Goal: Task Accomplishment & Management: Use online tool/utility

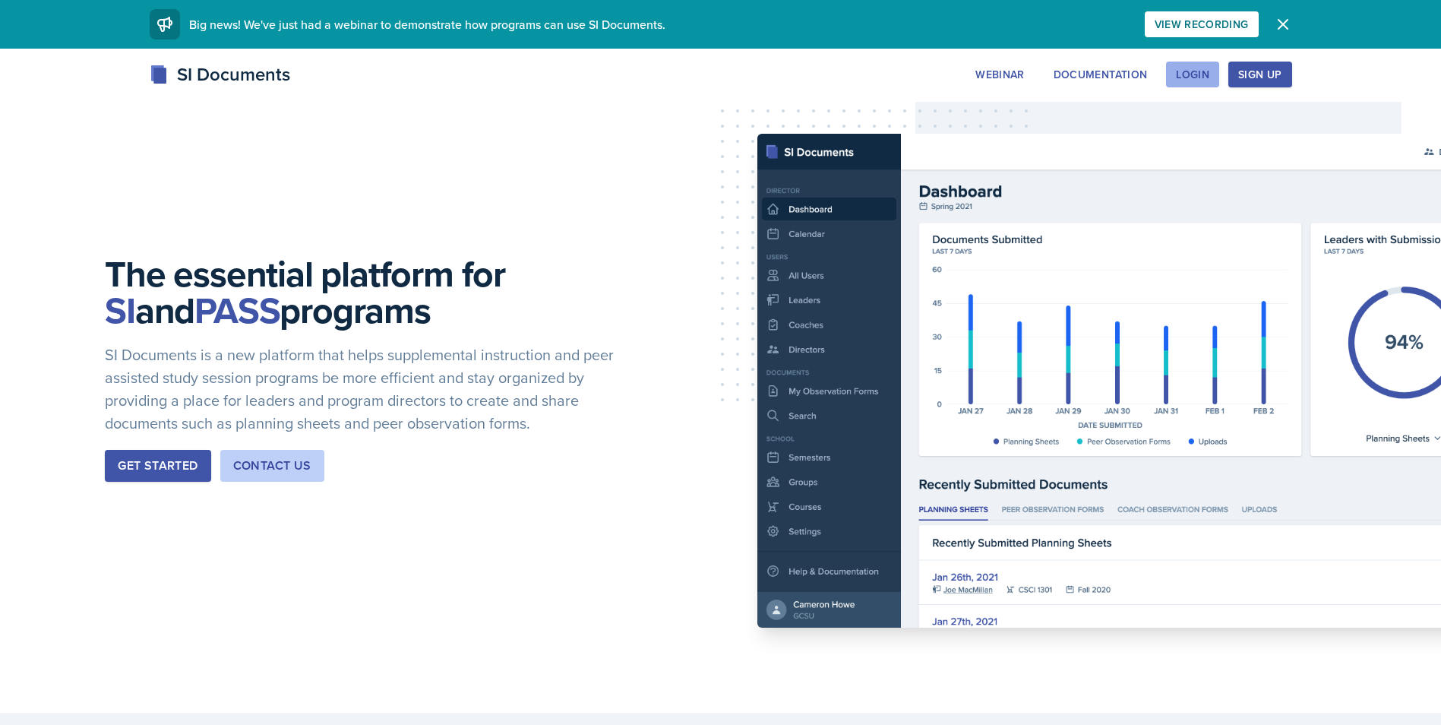
click at [1200, 76] on div "Login" at bounding box center [1192, 74] width 33 height 12
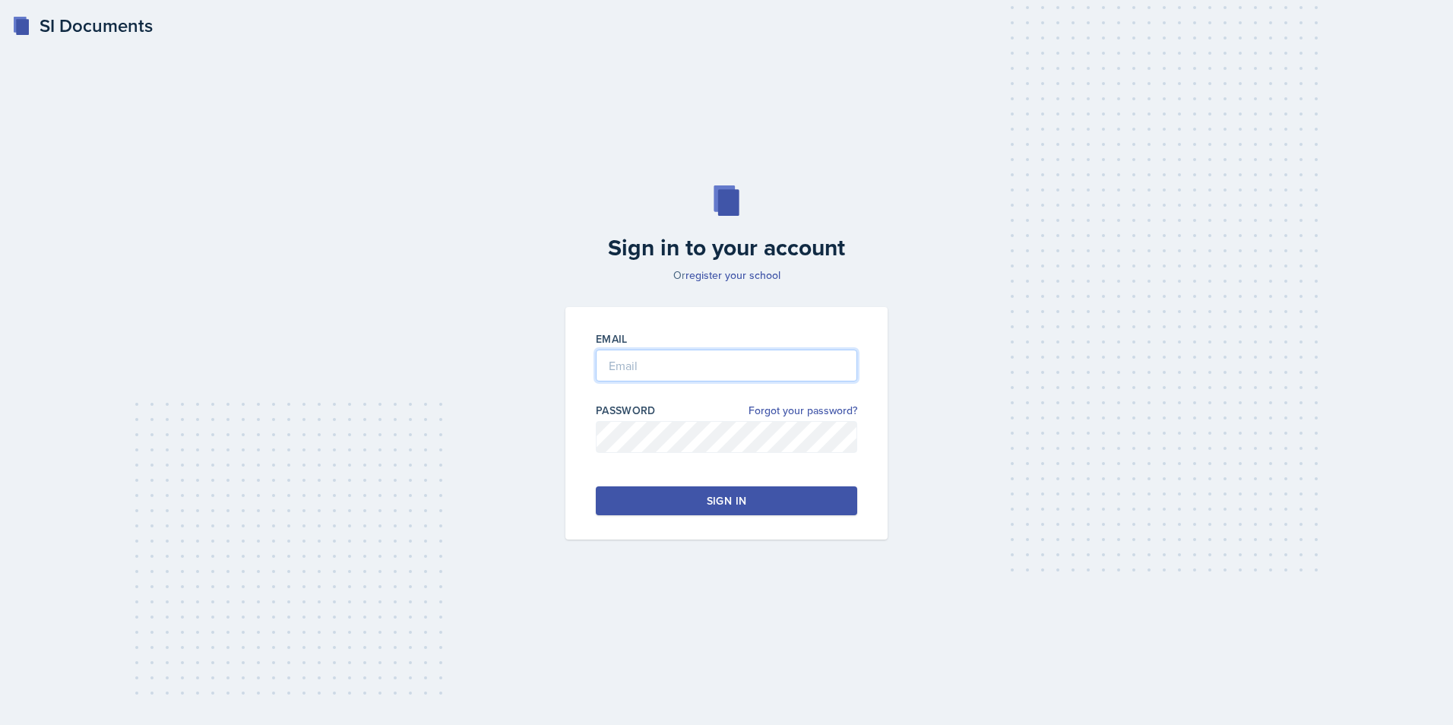
click at [688, 366] on input "email" at bounding box center [726, 365] width 261 height 32
type input "[EMAIL_ADDRESS][DOMAIN_NAME]"
click at [691, 498] on button "Sign in" at bounding box center [726, 500] width 261 height 29
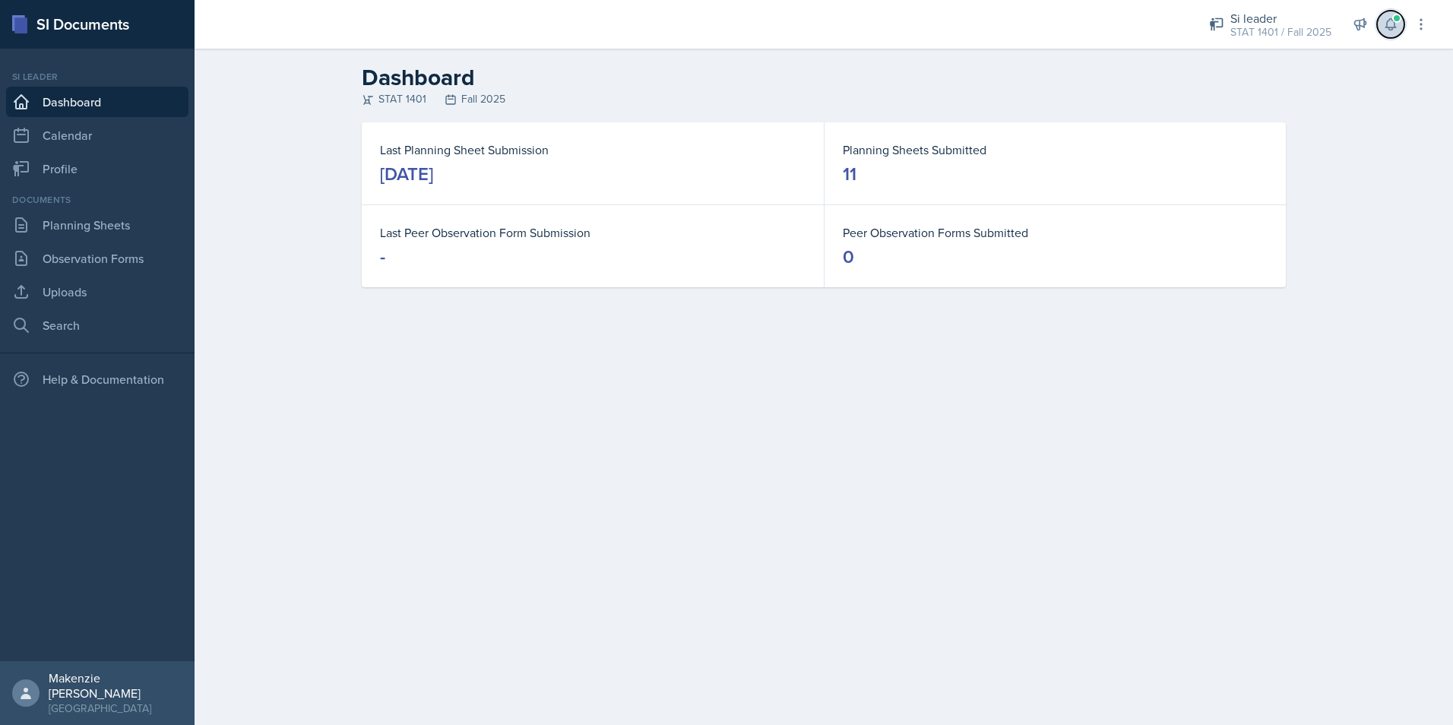
click at [1395, 29] on icon at bounding box center [1390, 24] width 15 height 15
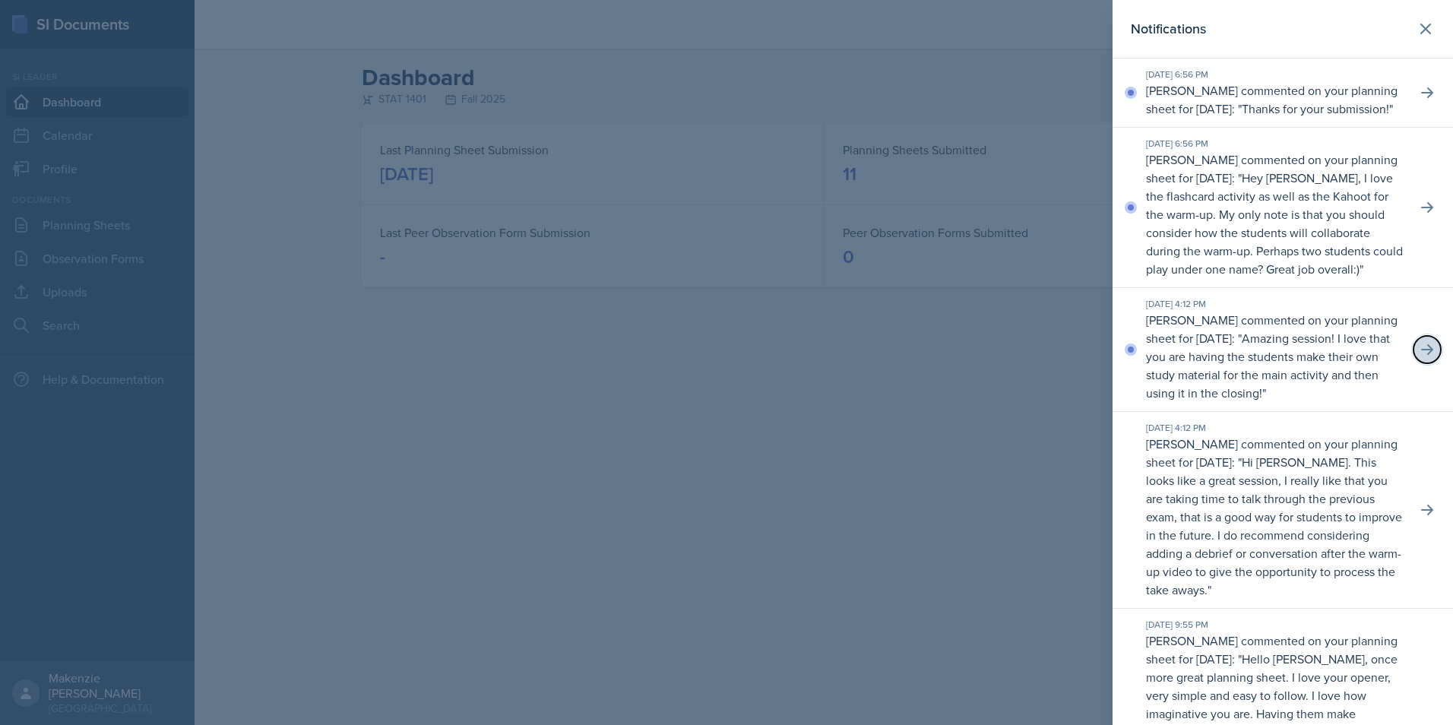
click at [1419, 357] on icon at bounding box center [1426, 349] width 15 height 15
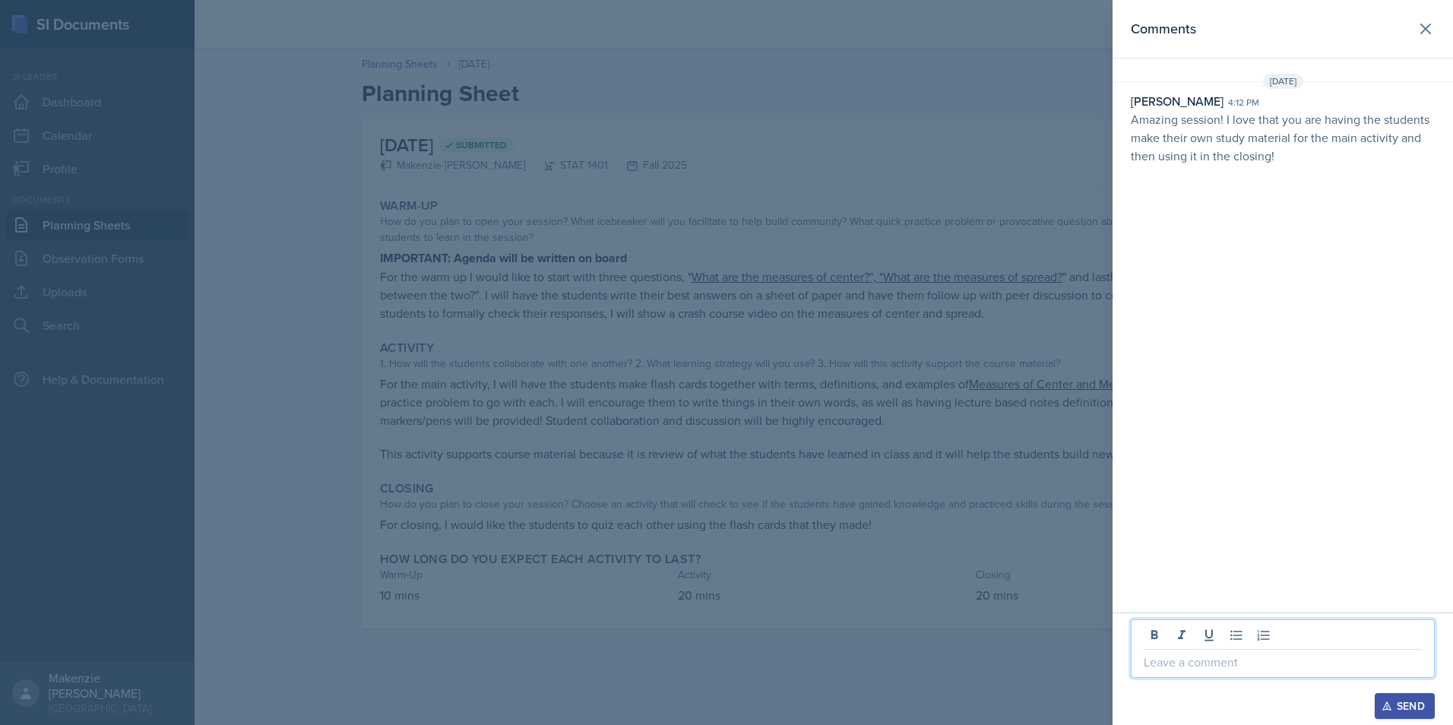
click at [1279, 659] on p at bounding box center [1282, 662] width 278 height 18
click at [1410, 697] on button "Send" at bounding box center [1404, 706] width 60 height 26
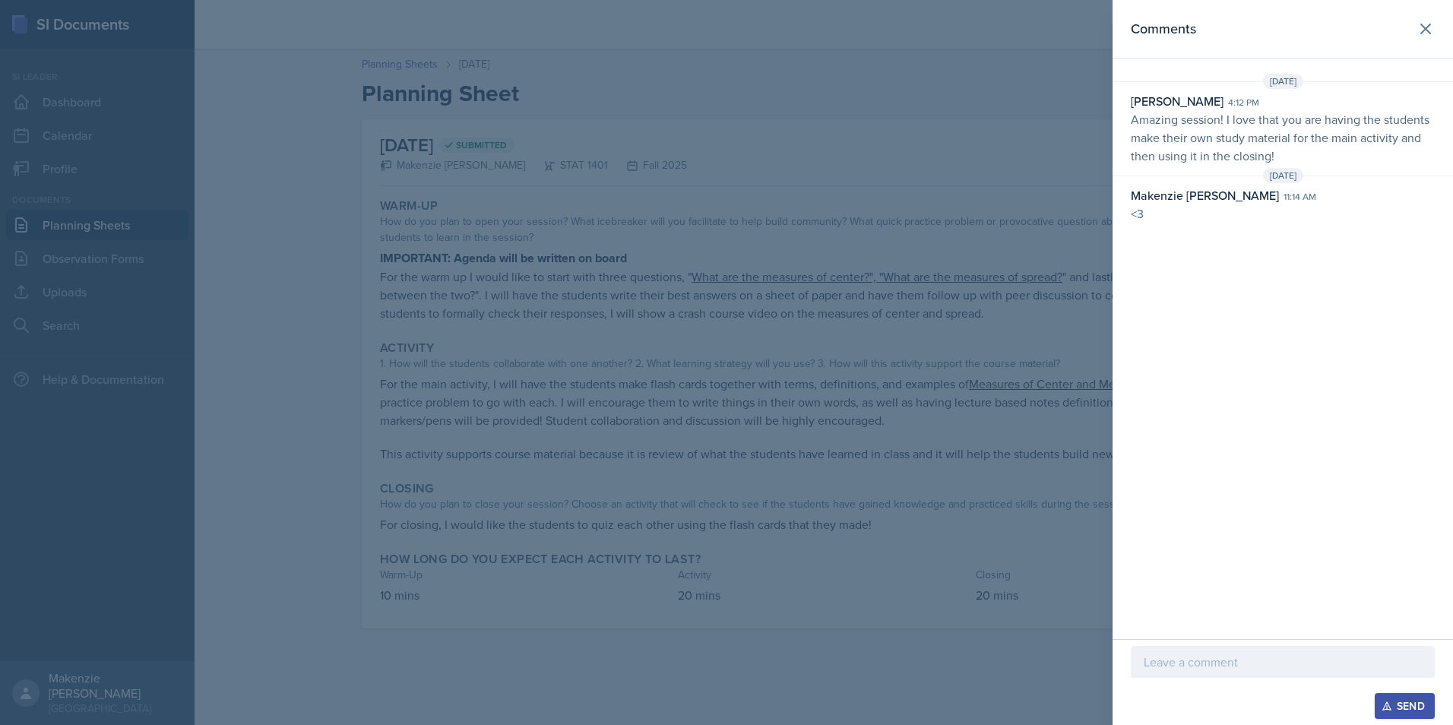
click at [1410, 37] on div "Comments" at bounding box center [1282, 28] width 304 height 21
click at [1422, 29] on icon at bounding box center [1425, 29] width 18 height 18
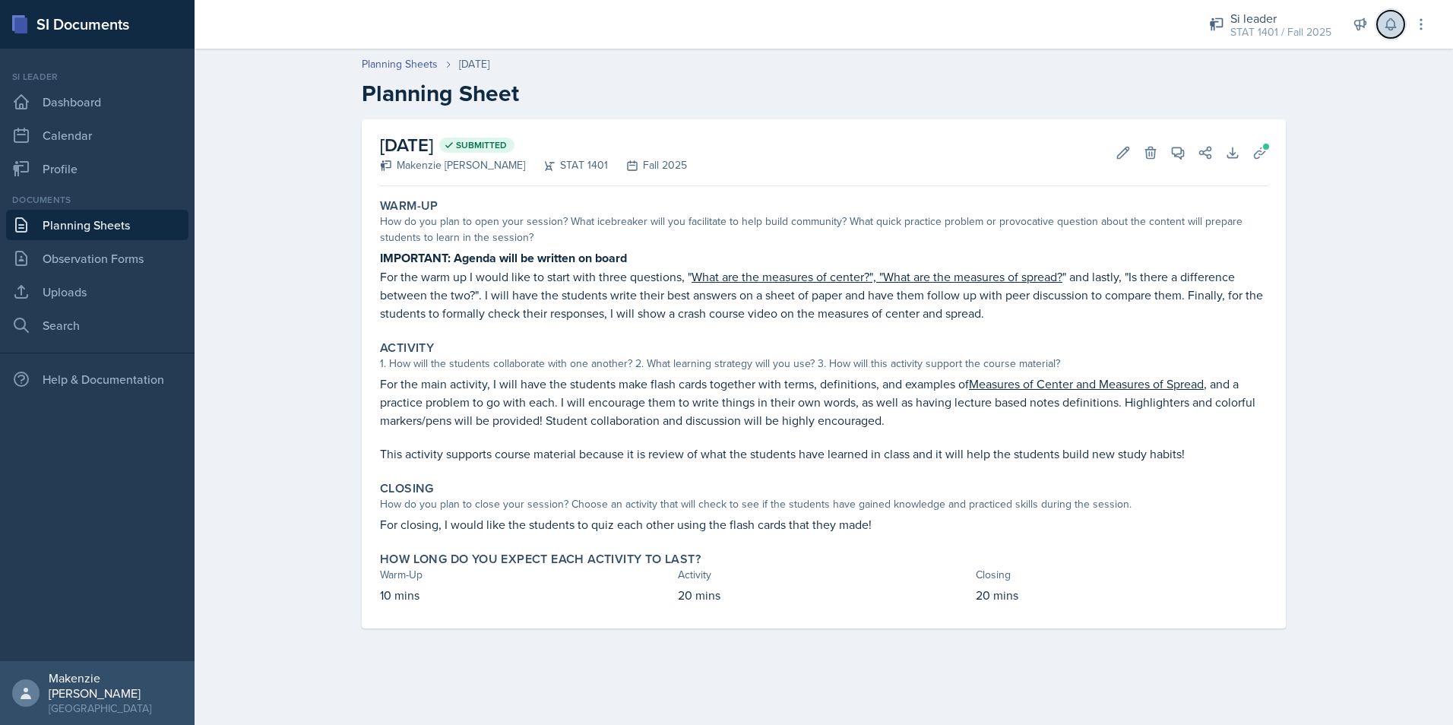
click at [1384, 22] on icon at bounding box center [1390, 24] width 15 height 15
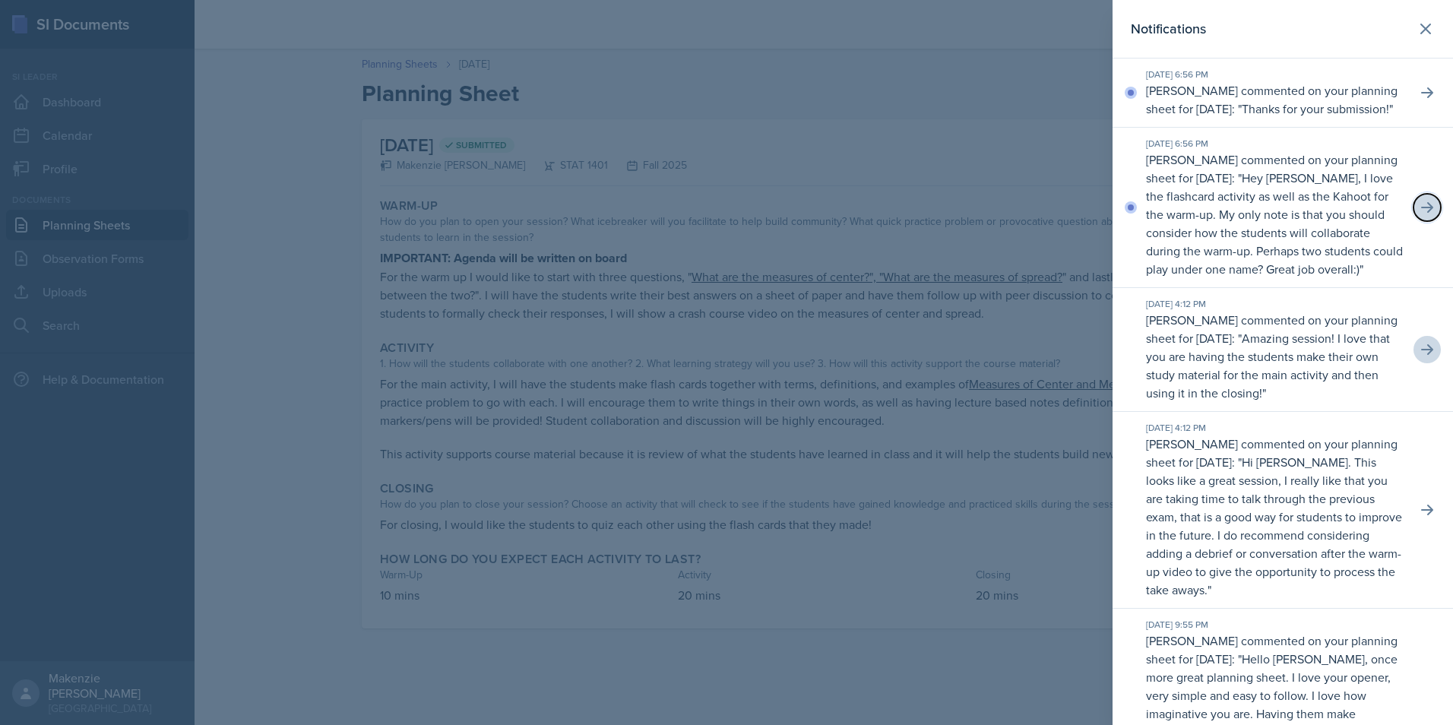
click at [1421, 213] on icon at bounding box center [1427, 207] width 12 height 11
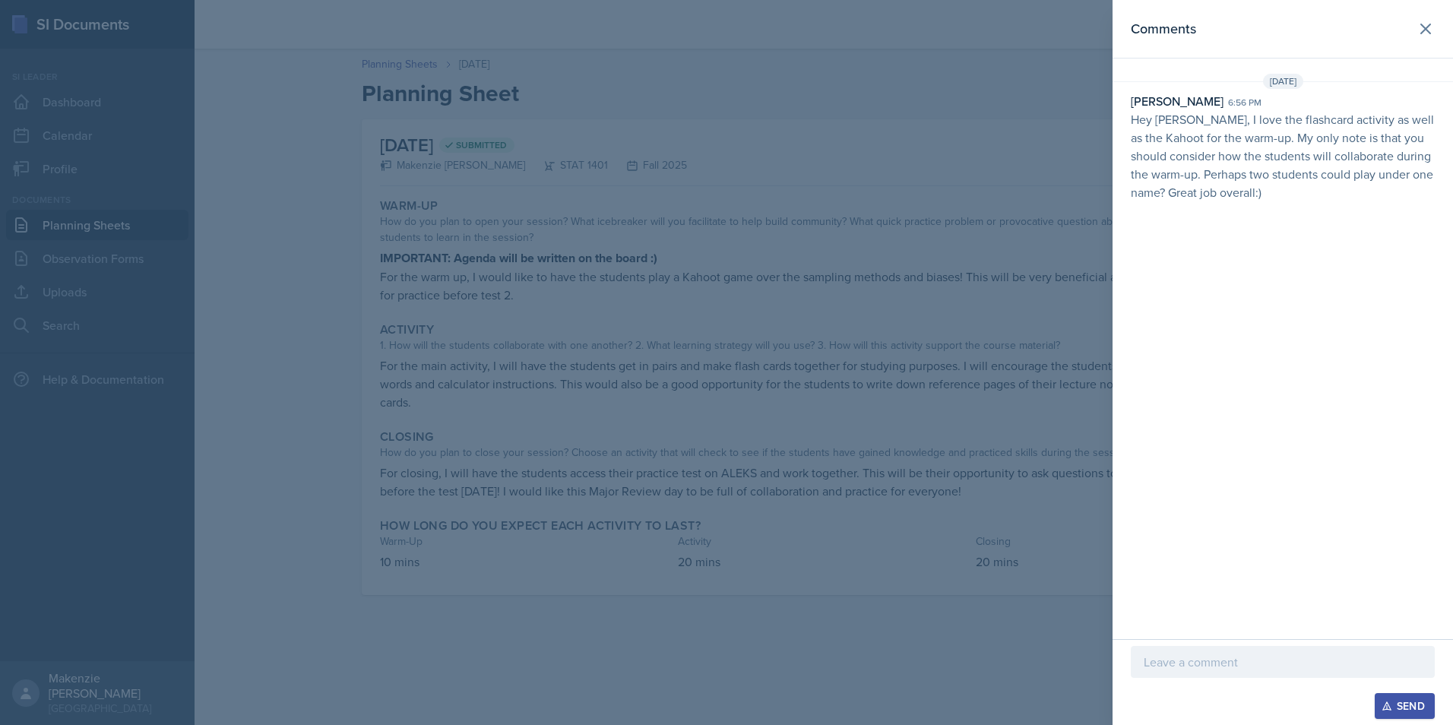
click at [1194, 672] on div at bounding box center [1282, 662] width 304 height 32
click at [1399, 693] on button "Send" at bounding box center [1404, 706] width 60 height 26
click at [1433, 27] on icon at bounding box center [1425, 29] width 18 height 18
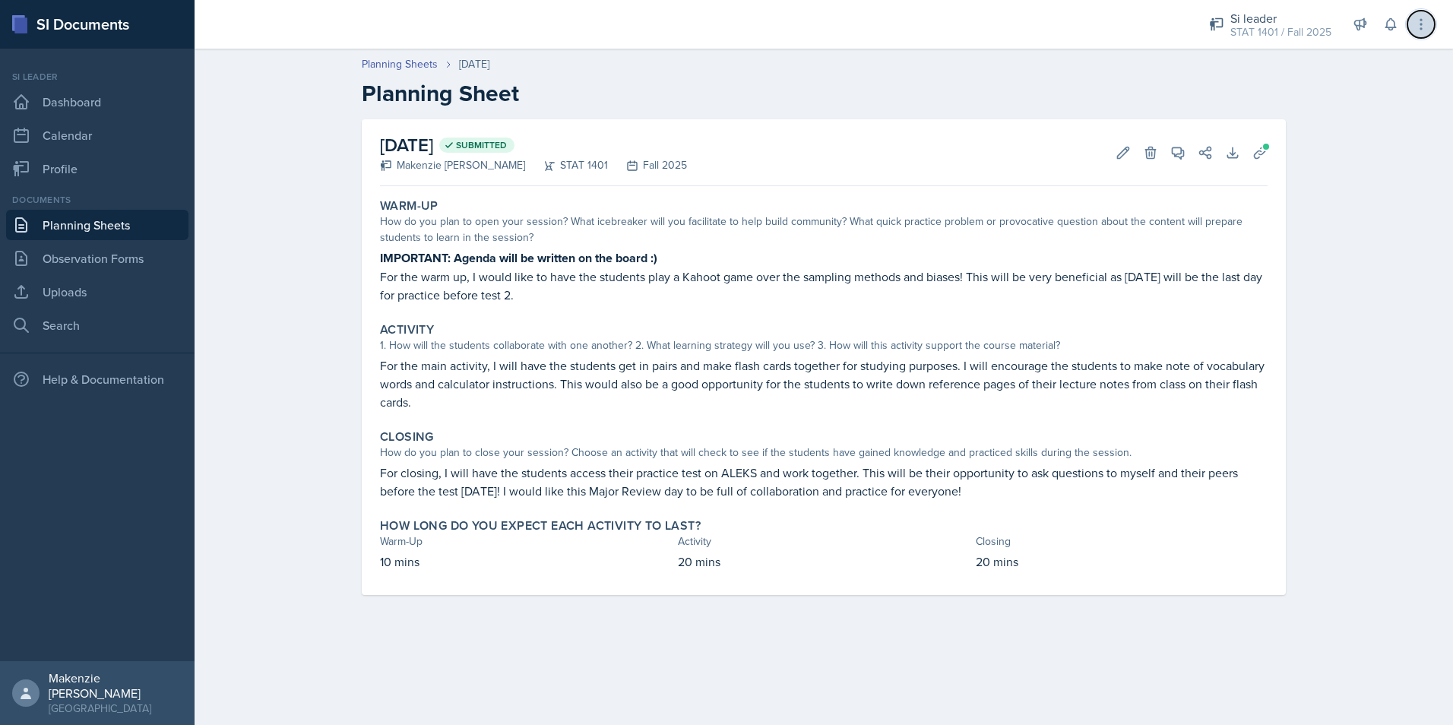
click at [1421, 20] on icon at bounding box center [1421, 24] width 2 height 10
click at [1250, 81] on h2 "Planning Sheet" at bounding box center [824, 93] width 924 height 27
click at [1390, 33] on button at bounding box center [1390, 24] width 27 height 27
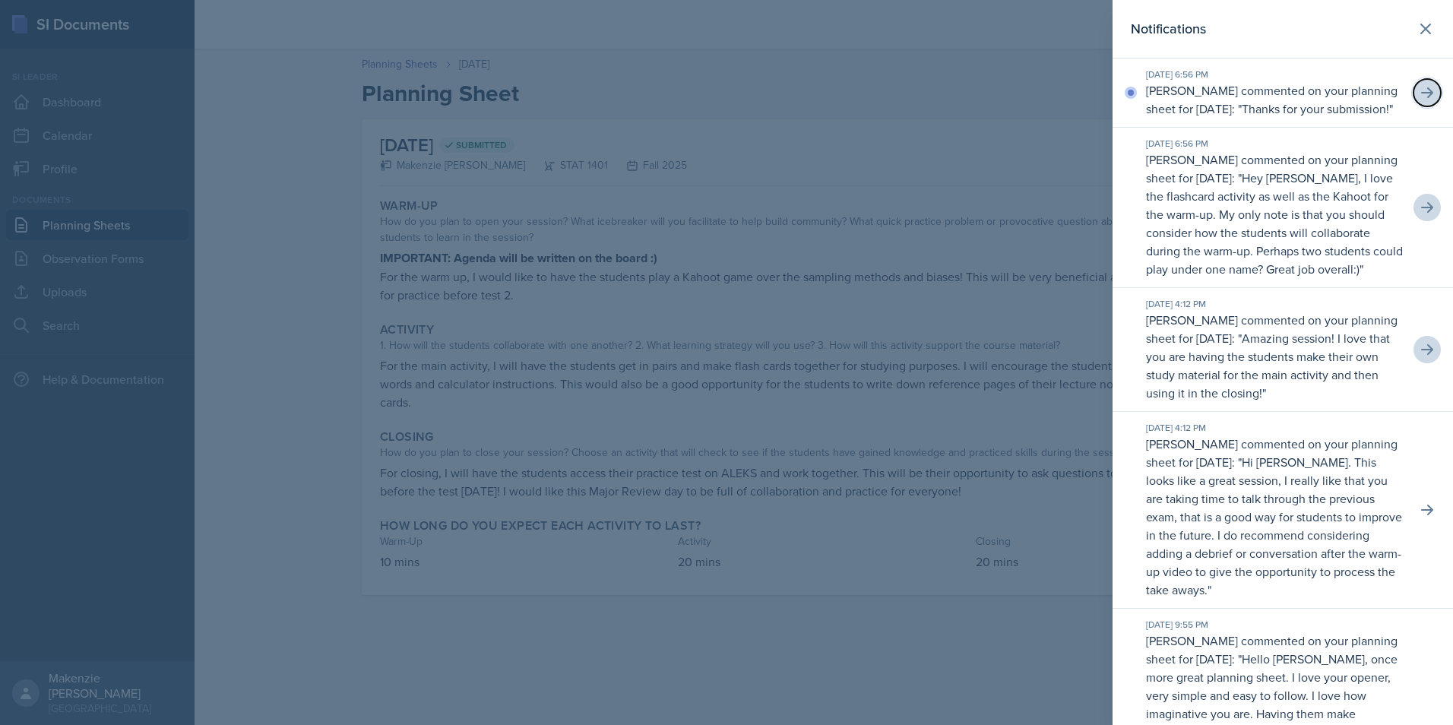
click at [1413, 103] on button at bounding box center [1426, 92] width 27 height 27
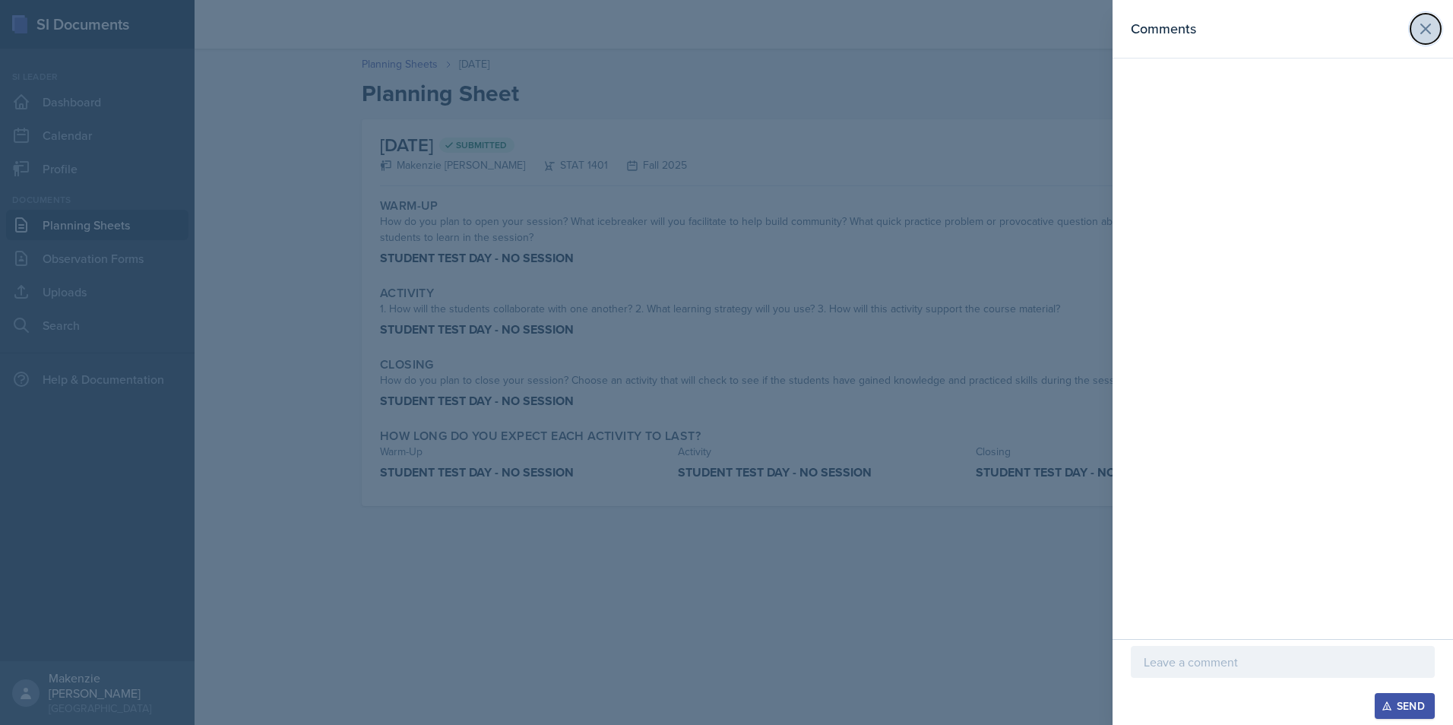
click at [1430, 38] on button at bounding box center [1425, 29] width 30 height 30
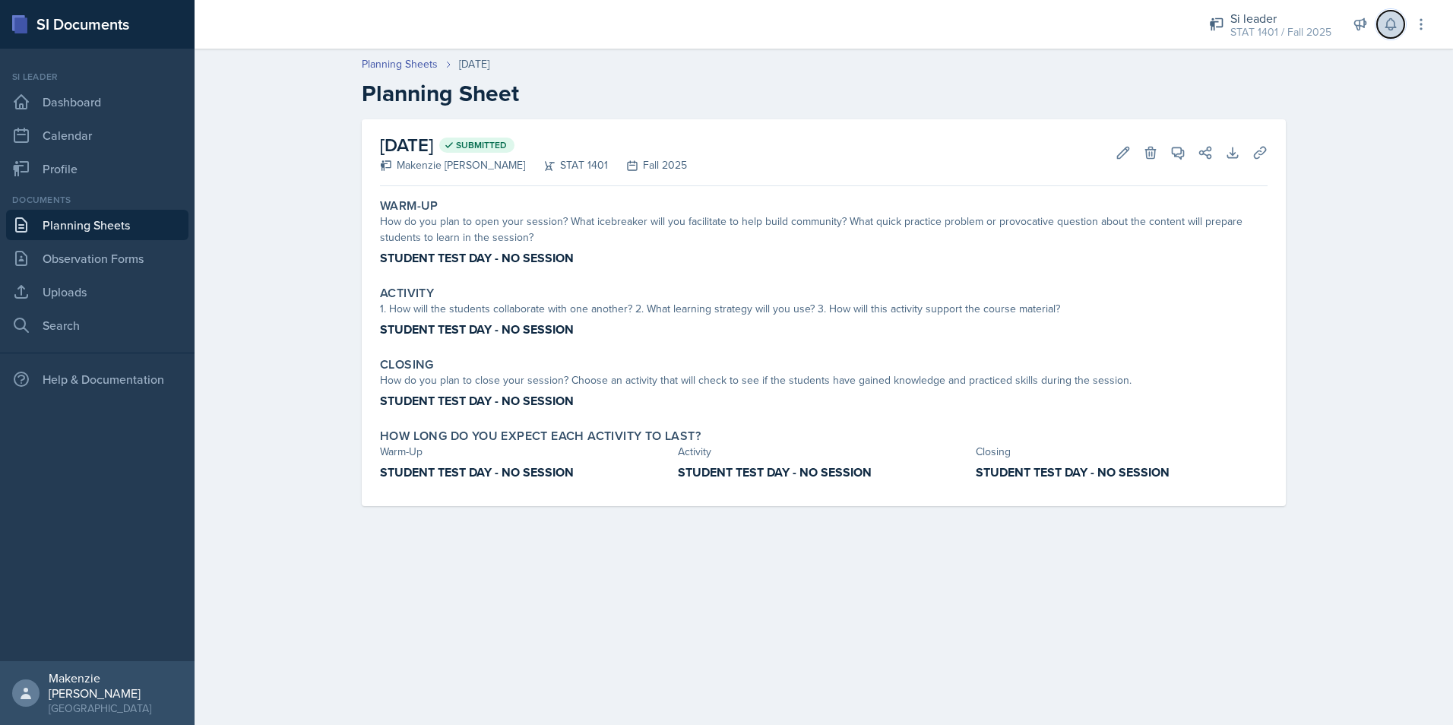
click at [1391, 20] on icon at bounding box center [1390, 24] width 10 height 11
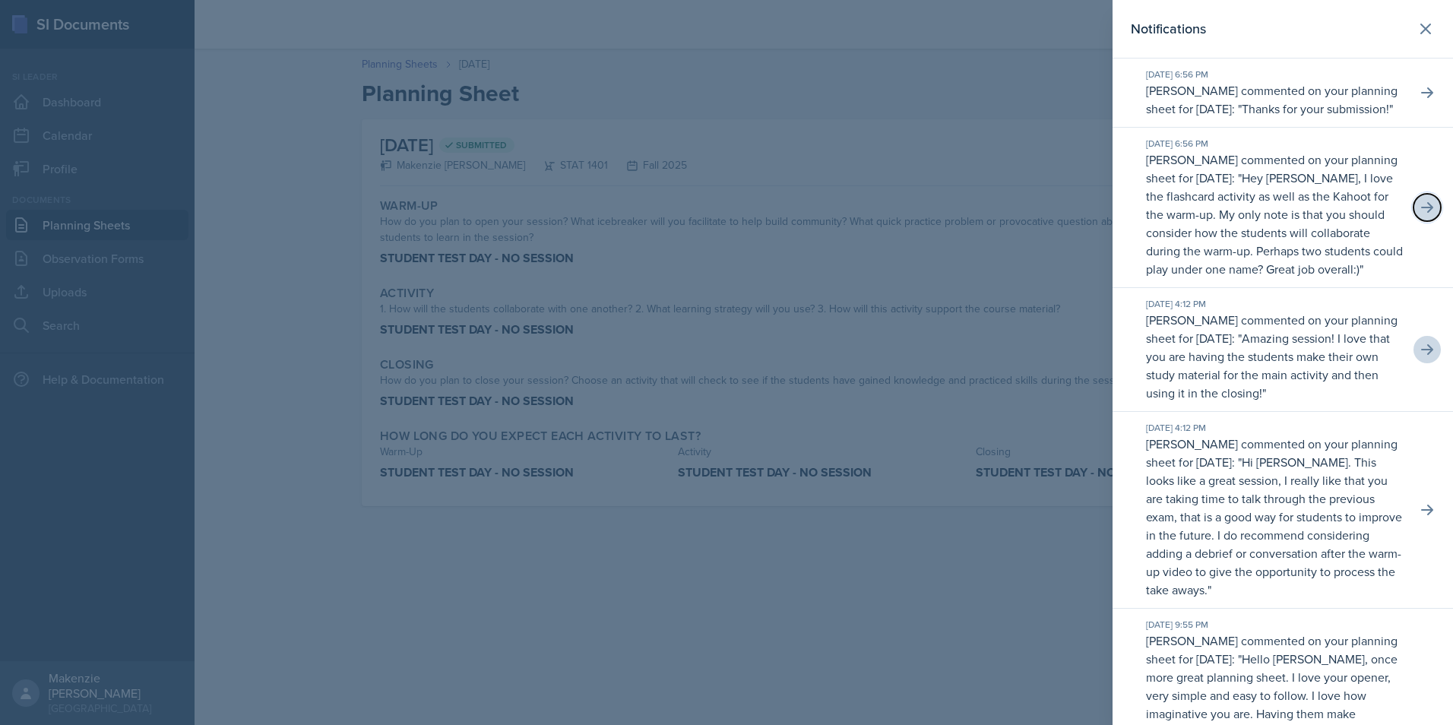
click at [1419, 215] on icon at bounding box center [1426, 207] width 15 height 15
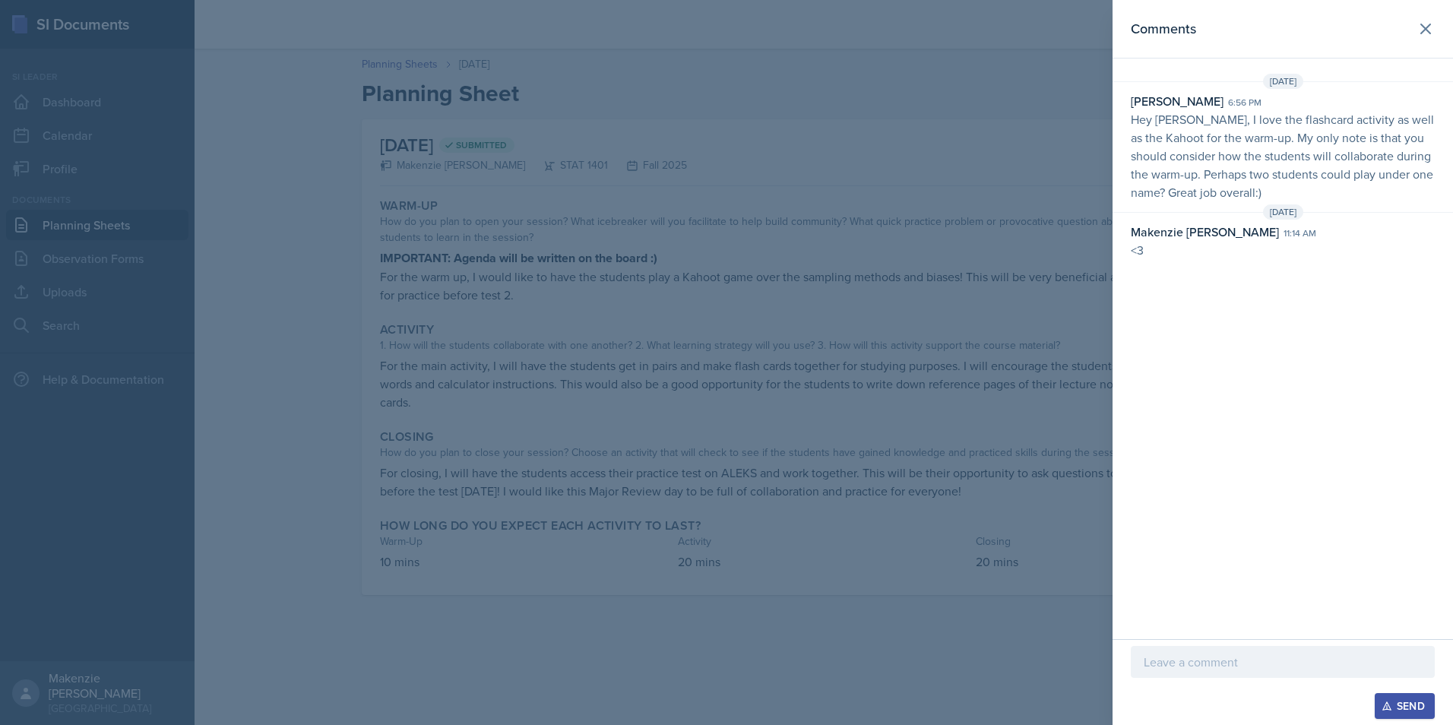
click at [1192, 648] on div "Send" at bounding box center [1282, 682] width 340 height 86
click at [1191, 654] on p at bounding box center [1282, 662] width 278 height 18
click at [1421, 700] on div "Send" at bounding box center [1404, 706] width 40 height 12
click at [1431, 21] on icon at bounding box center [1425, 29] width 18 height 18
